Goal: Information Seeking & Learning: Learn about a topic

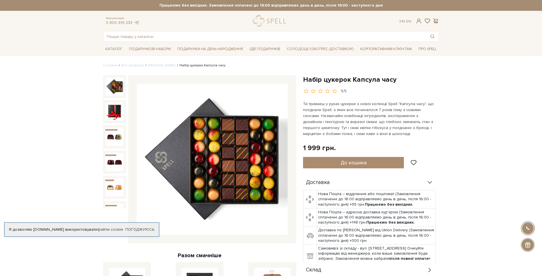
scroll to position [28, 0]
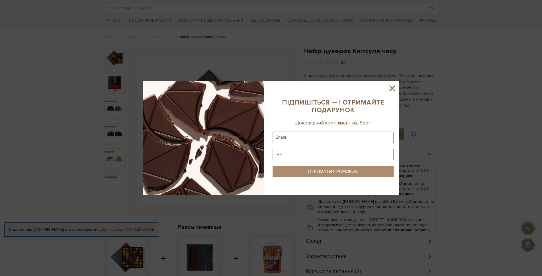
click at [393, 89] on icon at bounding box center [392, 88] width 10 height 10
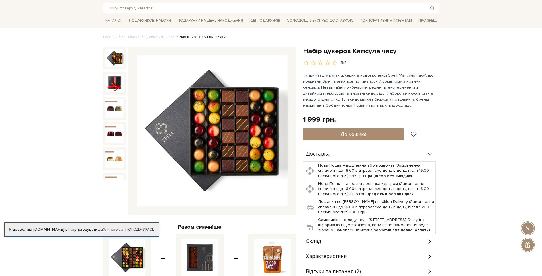
click at [116, 61] on img at bounding box center [114, 58] width 18 height 18
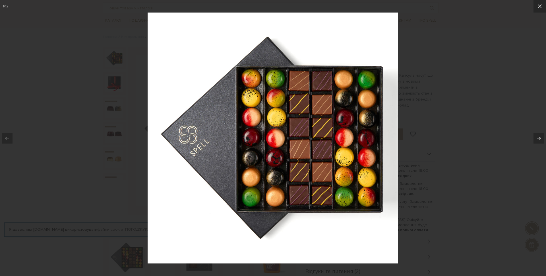
click at [537, 137] on icon at bounding box center [539, 138] width 7 height 7
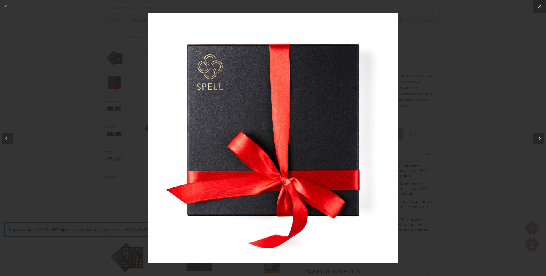
click at [538, 137] on icon at bounding box center [539, 138] width 7 height 7
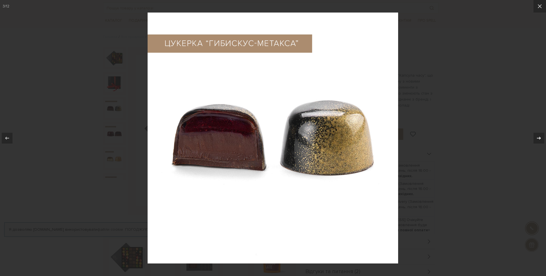
click at [538, 137] on icon at bounding box center [539, 138] width 7 height 7
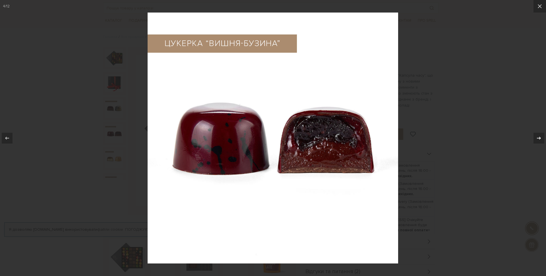
click at [538, 137] on icon at bounding box center [539, 138] width 7 height 7
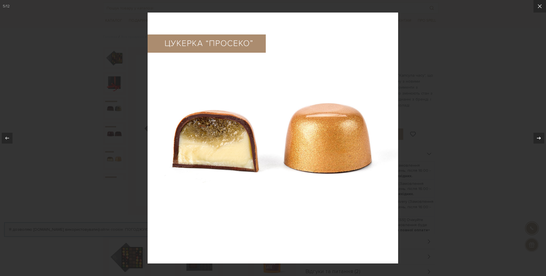
click at [538, 137] on icon at bounding box center [539, 138] width 7 height 7
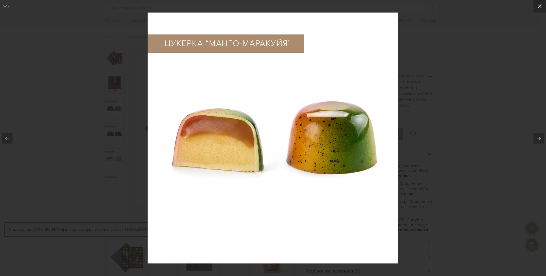
click at [538, 137] on icon at bounding box center [539, 138] width 7 height 7
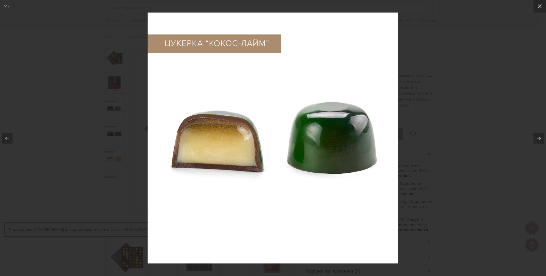
click at [538, 137] on icon at bounding box center [539, 138] width 7 height 7
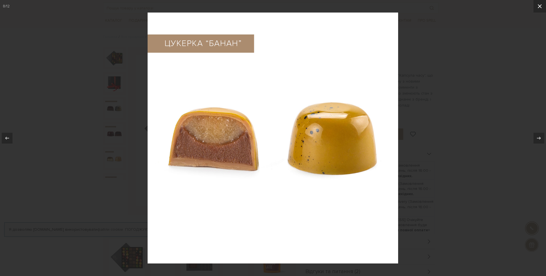
click at [538, 5] on icon at bounding box center [540, 6] width 7 height 7
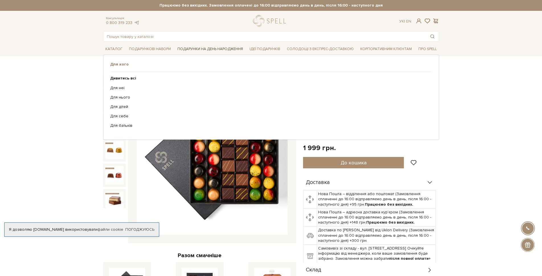
click at [207, 48] on link "Подарунки на День народження" at bounding box center [210, 49] width 70 height 9
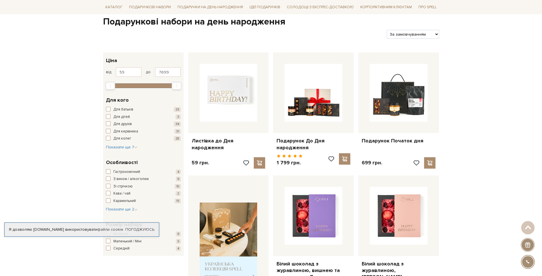
scroll to position [85, 0]
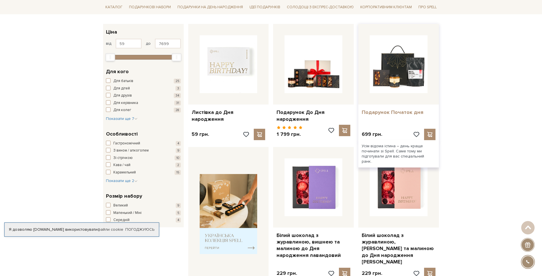
click at [391, 110] on link "Подарунок Початок дня" at bounding box center [398, 112] width 74 height 7
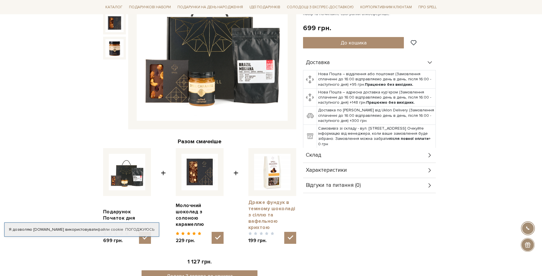
scroll to position [28, 0]
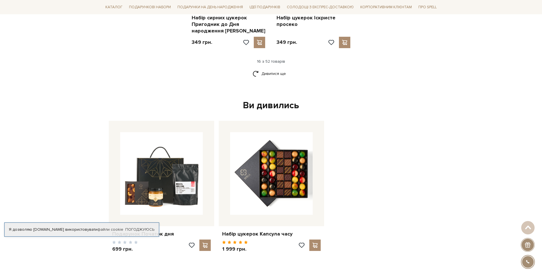
scroll to position [854, 0]
